Goal: Check status: Check status

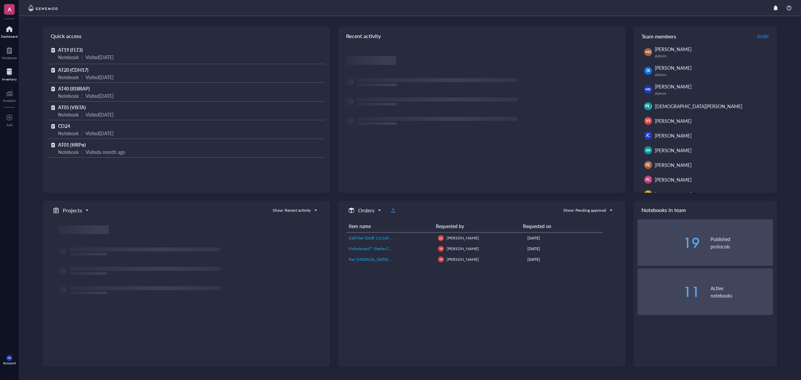
click at [6, 73] on div at bounding box center [9, 71] width 15 height 11
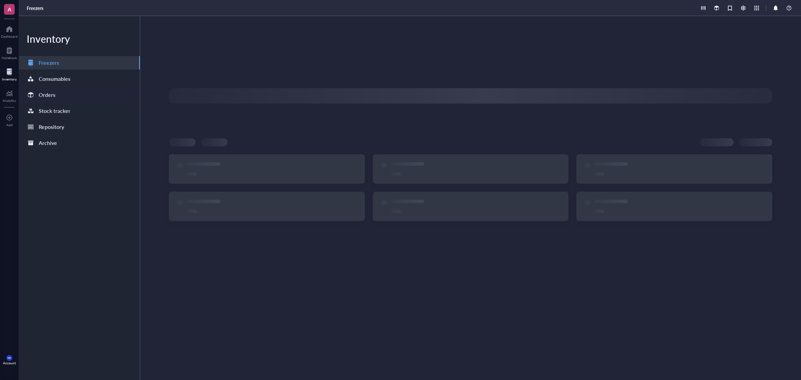
click at [73, 96] on div "Orders" at bounding box center [79, 94] width 121 height 13
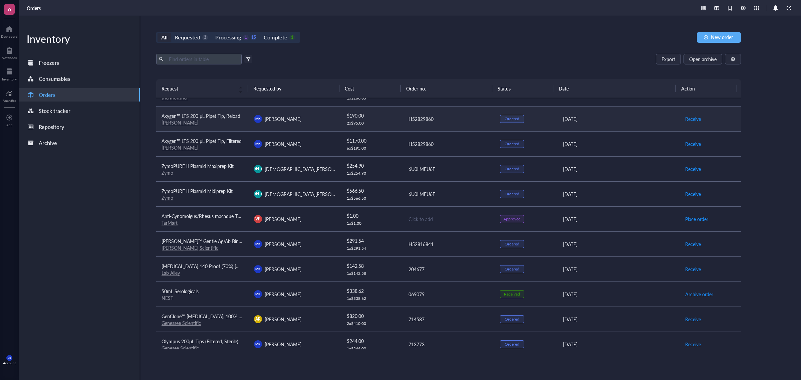
scroll to position [209, 0]
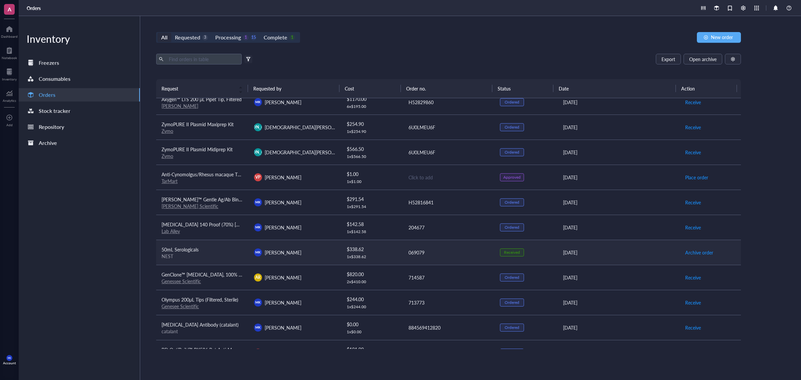
click at [305, 247] on td "[PERSON_NAME] [PERSON_NAME]" at bounding box center [295, 252] width 92 height 25
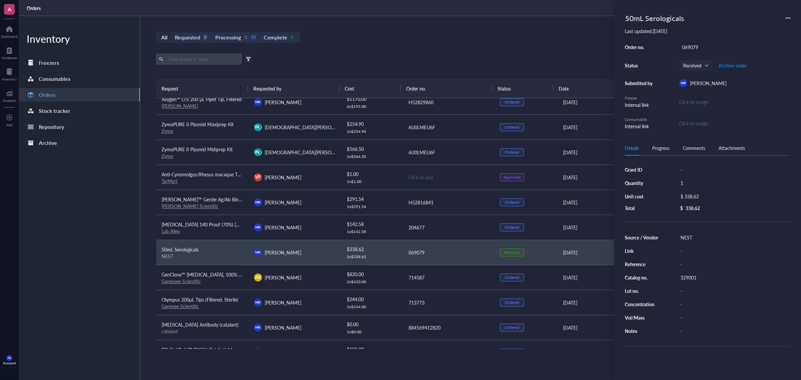
click at [694, 153] on div "Details Progress Comments Attachments" at bounding box center [708, 147] width 166 height 15
click at [693, 147] on div "Comments" at bounding box center [694, 147] width 22 height 7
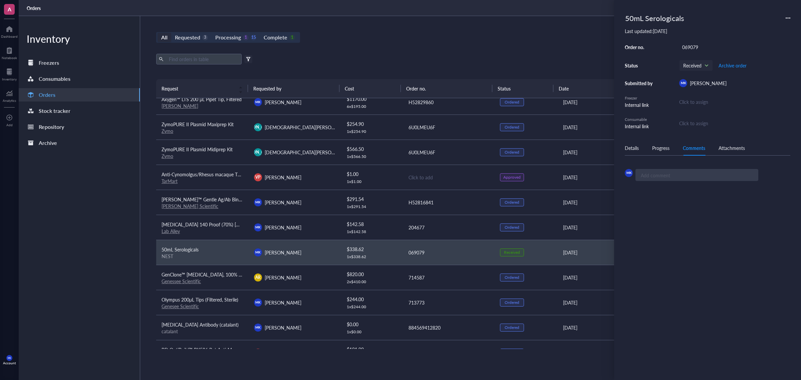
click at [653, 143] on div "Details Progress Comments Attachments" at bounding box center [708, 147] width 166 height 15
click at [656, 149] on div "Progress" at bounding box center [660, 147] width 17 height 7
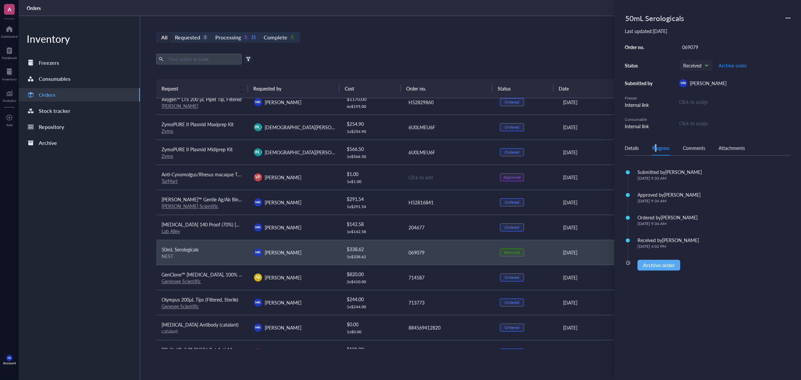
click at [634, 146] on div "Details" at bounding box center [632, 147] width 14 height 7
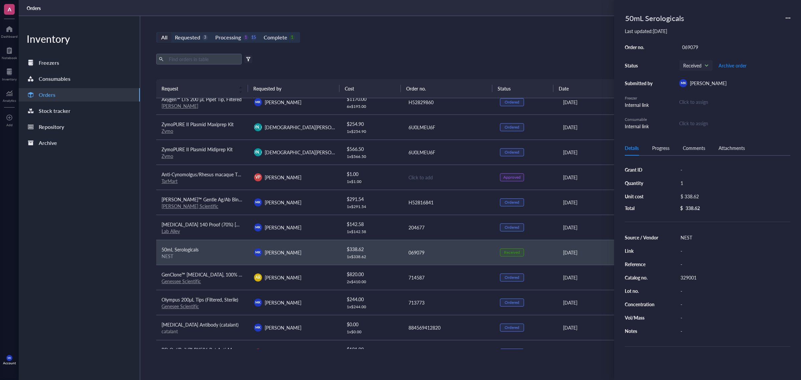
click at [691, 278] on div "329001" at bounding box center [733, 277] width 113 height 9
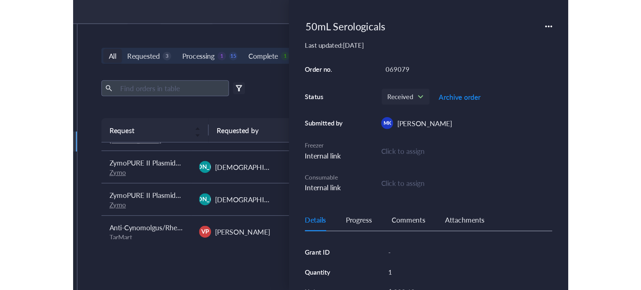
scroll to position [0, 0]
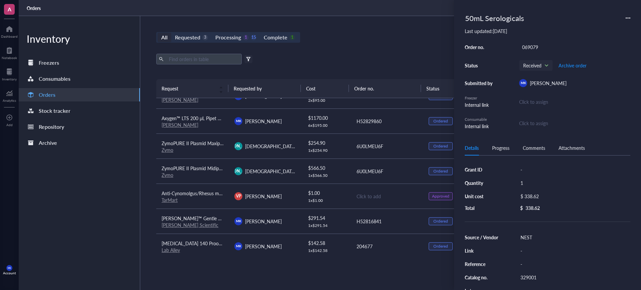
click at [404, 59] on div "Export Open archive" at bounding box center [386, 59] width 461 height 11
click at [439, 53] on div "All Requested 3 Processing 1 15 Complete 1 New order Export Open archive Filter…" at bounding box center [386, 153] width 493 height 274
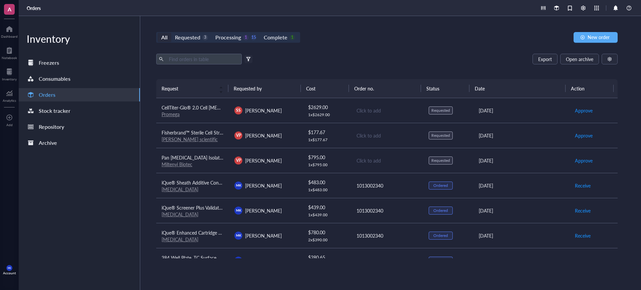
click at [392, 51] on div "All Requested 3 Processing 1 15 Complete 1 New order Export Open archive Filter…" at bounding box center [386, 153] width 493 height 274
click at [580, 136] on span "Approve" at bounding box center [584, 135] width 18 height 7
click at [582, 161] on span "Approve" at bounding box center [584, 160] width 18 height 7
click at [401, 61] on div "Export Open archive" at bounding box center [386, 59] width 461 height 11
click at [342, 109] on div "$ 2629.00" at bounding box center [326, 106] width 37 height 7
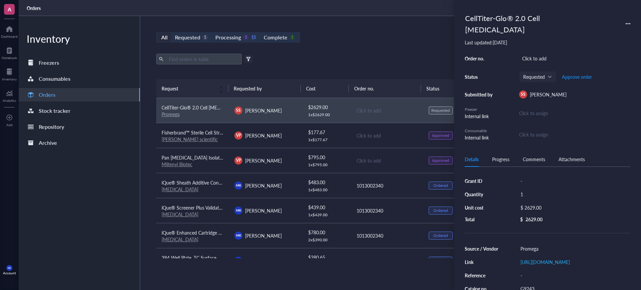
click at [538, 131] on div "Click to assign" at bounding box center [574, 134] width 111 height 7
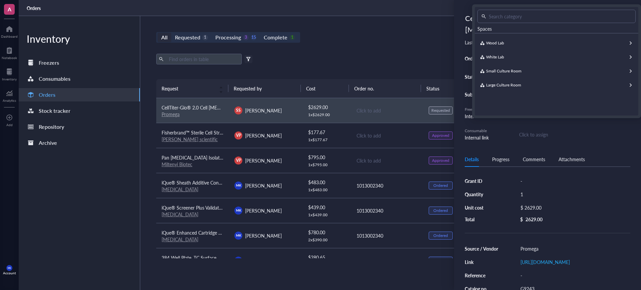
click at [511, 137] on div "CellTiter-Glo® 2.0 Cell Viability Assay Last updated: October 10, 2025 Order no…" at bounding box center [547, 145] width 187 height 290
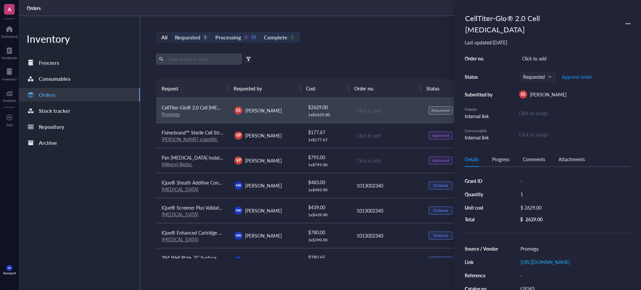
click at [398, 46] on div "All Requested 1 Processing 3 15 Complete 1 New order Export Open archive Filter…" at bounding box center [386, 153] width 493 height 274
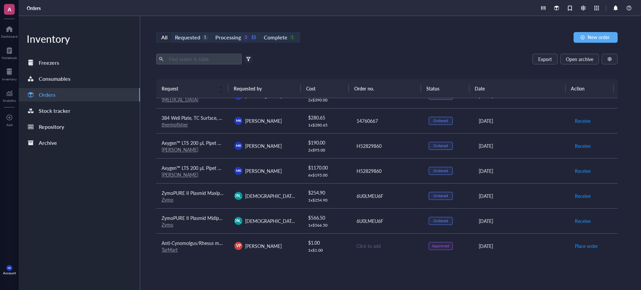
scroll to position [125, 0]
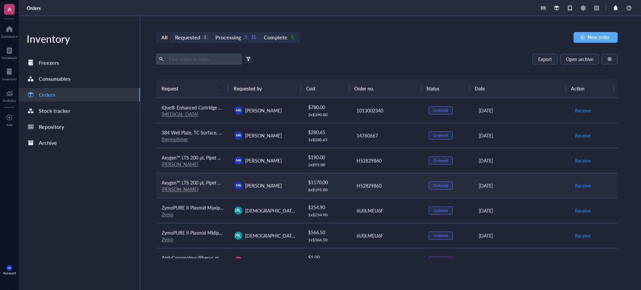
click at [337, 186] on div "$ 1170.00 6 x $ 195.00" at bounding box center [326, 186] width 37 height 14
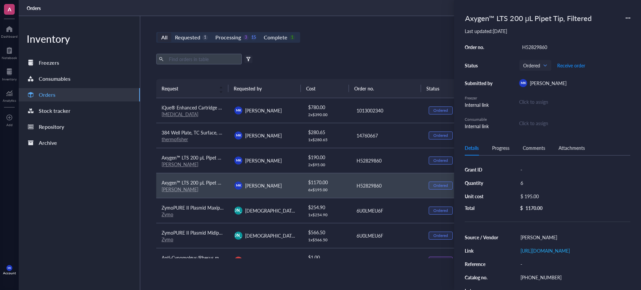
click at [539, 125] on div "Click to assign" at bounding box center [574, 122] width 111 height 7
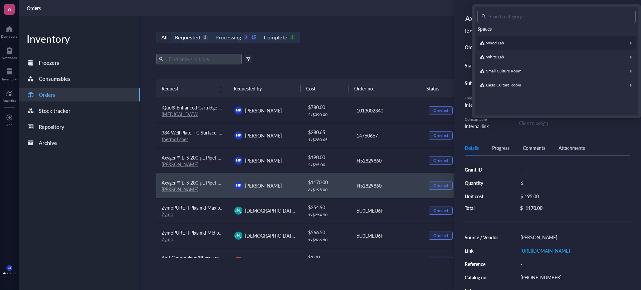
click at [496, 44] on span "Wood Lab" at bounding box center [495, 43] width 18 height 6
click at [507, 75] on span "Storage Wall" at bounding box center [497, 78] width 22 height 6
click at [510, 29] on span "Storage Wall" at bounding box center [520, 28] width 26 height 7
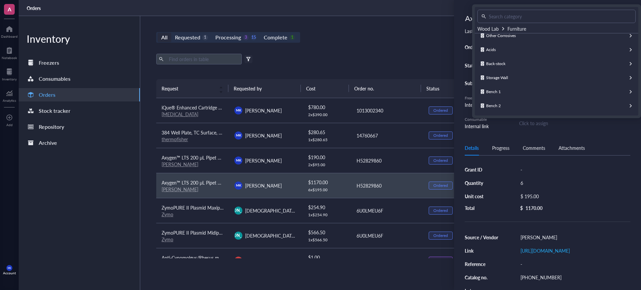
scroll to position [66, 0]
click at [502, 105] on span "Back-stock" at bounding box center [495, 103] width 19 height 6
click at [506, 61] on div "Pipette Tips" at bounding box center [556, 57] width 158 height 14
click at [504, 42] on span "Add new consumable" at bounding box center [496, 41] width 38 height 6
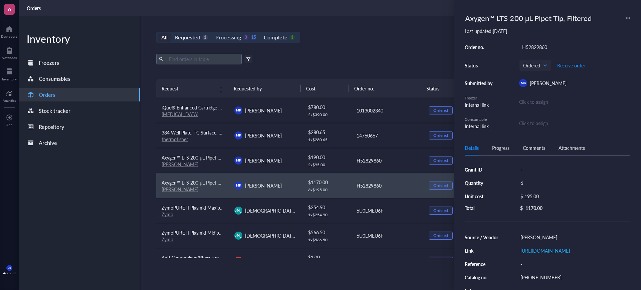
type input "2025-10-10"
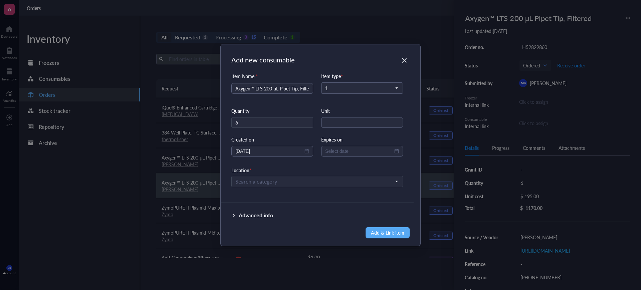
scroll to position [0, 8]
click at [312, 177] on input "search" at bounding box center [314, 182] width 158 height 10
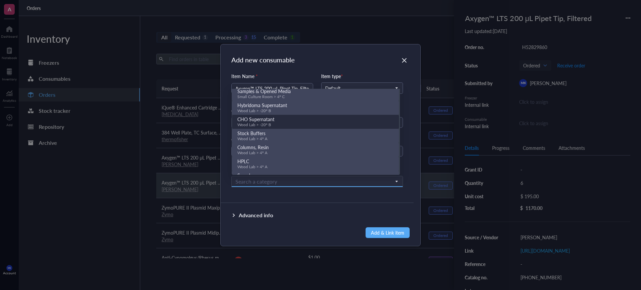
scroll to position [0, 0]
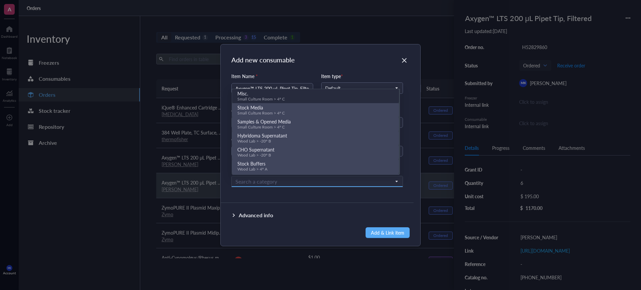
click at [340, 66] on div "Add new consumable Item Name * Axygen™ LTS 200 μL Pipet Tip, Filtered Item type…" at bounding box center [321, 145] width 200 height 202
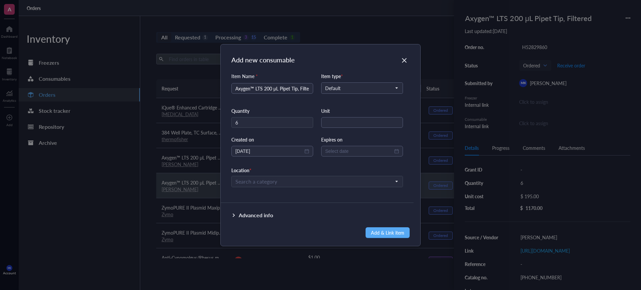
click at [264, 212] on div "Advanced info" at bounding box center [256, 215] width 34 height 8
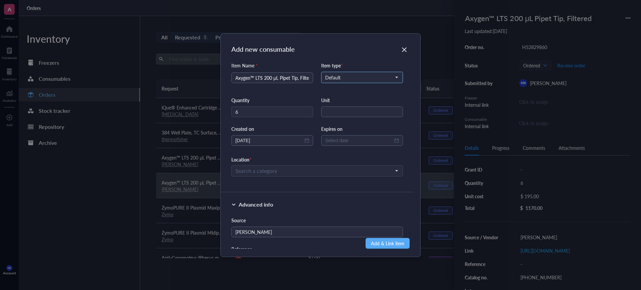
click at [389, 74] on span "Default" at bounding box center [361, 77] width 72 height 6
click at [374, 55] on div "Add new consumable Item Name * Axygen™ LTS 200 μL Pipet Tip, Filtered Item type…" at bounding box center [321, 145] width 200 height 223
click at [405, 49] on icon "Close" at bounding box center [404, 49] width 5 height 5
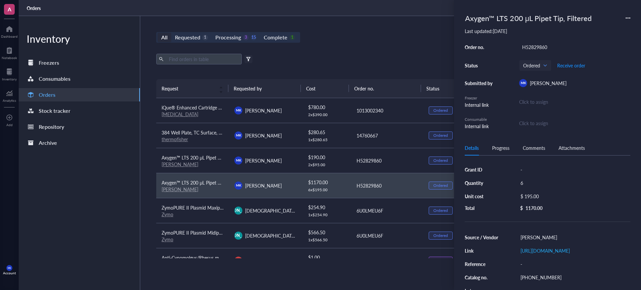
click at [405, 49] on div "All Requested 1 Processing 3 15 Complete 1 New order Export Open archive Filter…" at bounding box center [386, 153] width 493 height 274
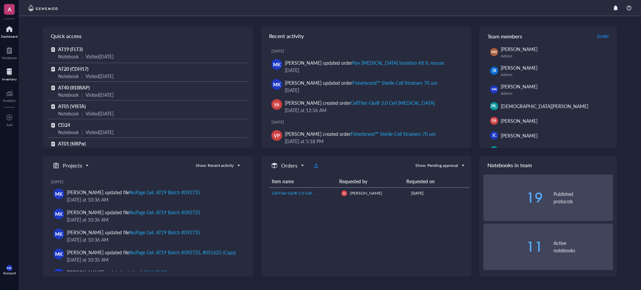
click at [13, 79] on div "Inventory" at bounding box center [9, 79] width 15 height 4
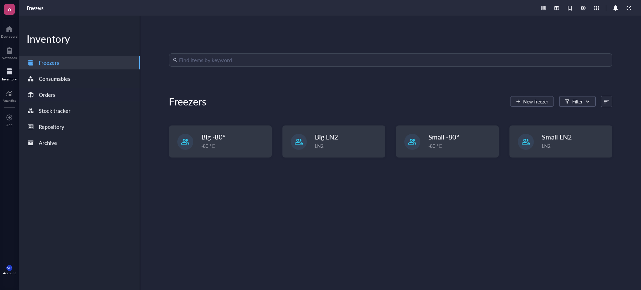
click at [60, 91] on div "Orders" at bounding box center [79, 94] width 121 height 13
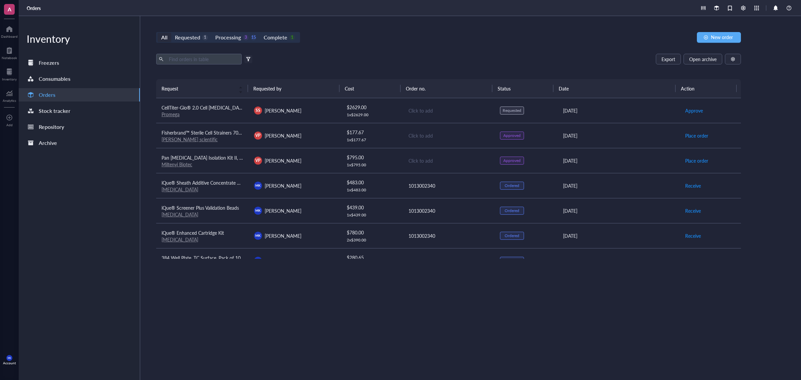
click at [369, 44] on div "All Requested 1 Processing 3 15 Complete 1 New order Export Open archive Filter…" at bounding box center [448, 198] width 617 height 364
click at [386, 78] on div "Export Open archive Filter by: Requester Requested on Source / Vendor Last upda…" at bounding box center [448, 66] width 585 height 25
